Goal: Task Accomplishment & Management: Use online tool/utility

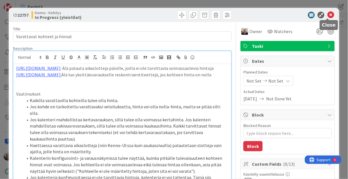
click at [327, 15] on icon at bounding box center [330, 15] width 7 height 7
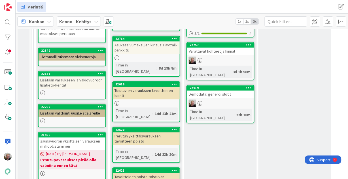
type textarea "x"
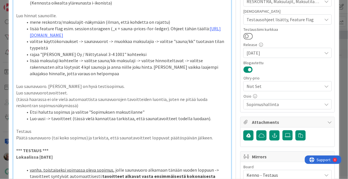
scroll to position [158, 0]
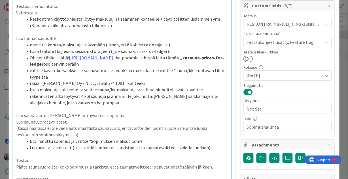
type textarea "x"
